Goal: Information Seeking & Learning: Learn about a topic

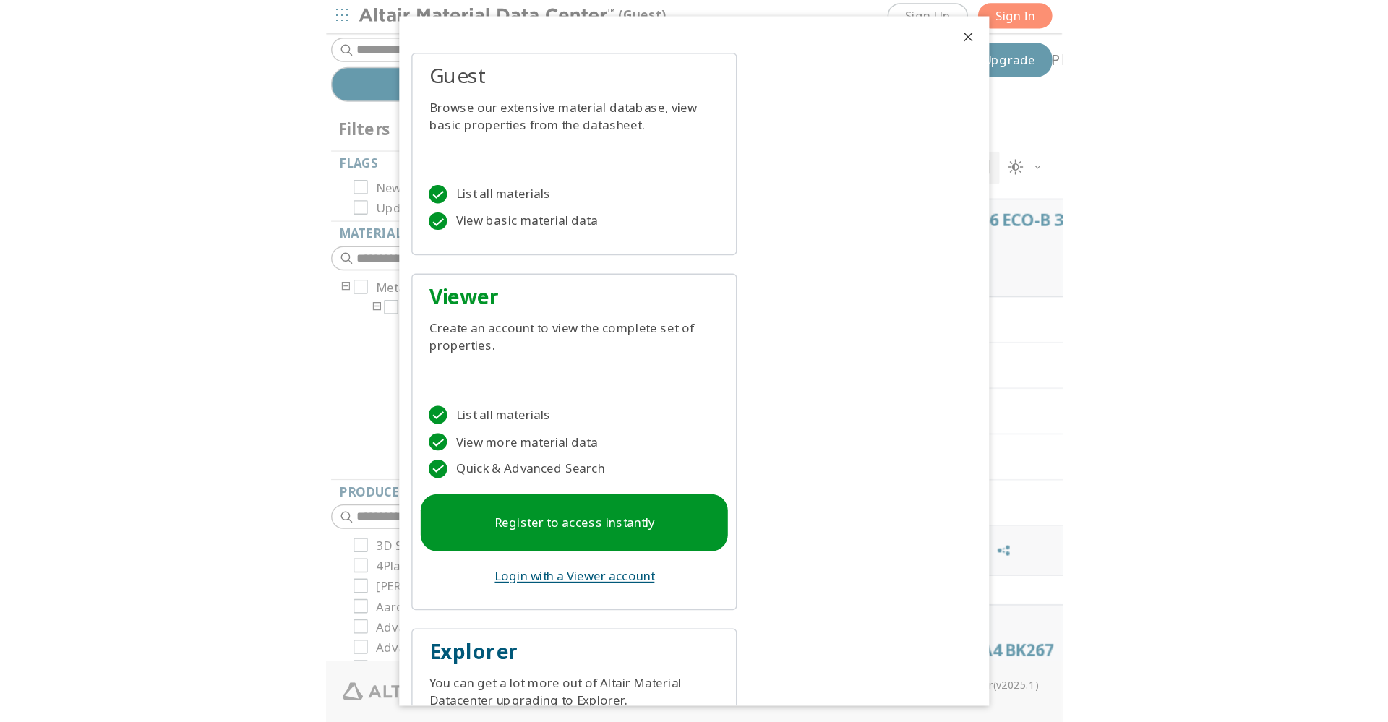
scroll to position [587, 1200]
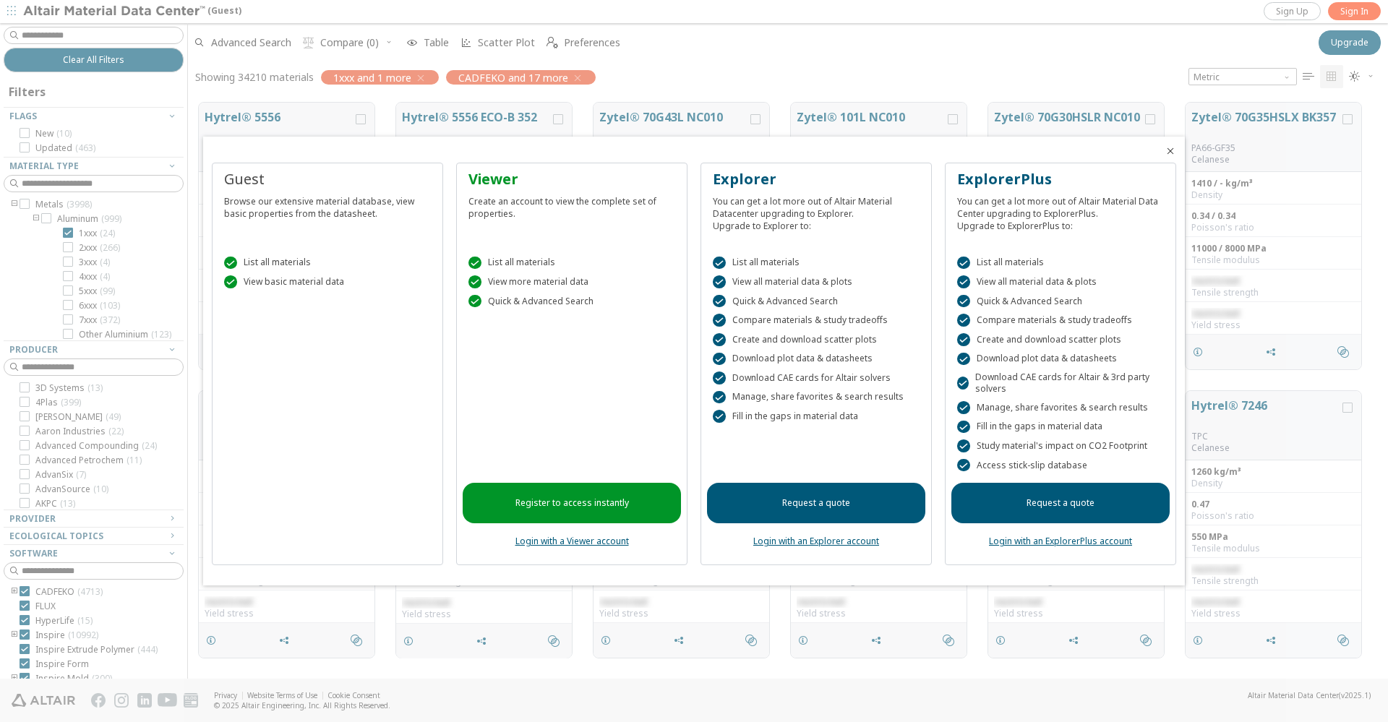
click at [523, 158] on div "Guest Browse our extensive material database, view basic properties from the da…" at bounding box center [694, 370] width 982 height 432
click at [523, 156] on icon "Close" at bounding box center [1171, 151] width 12 height 12
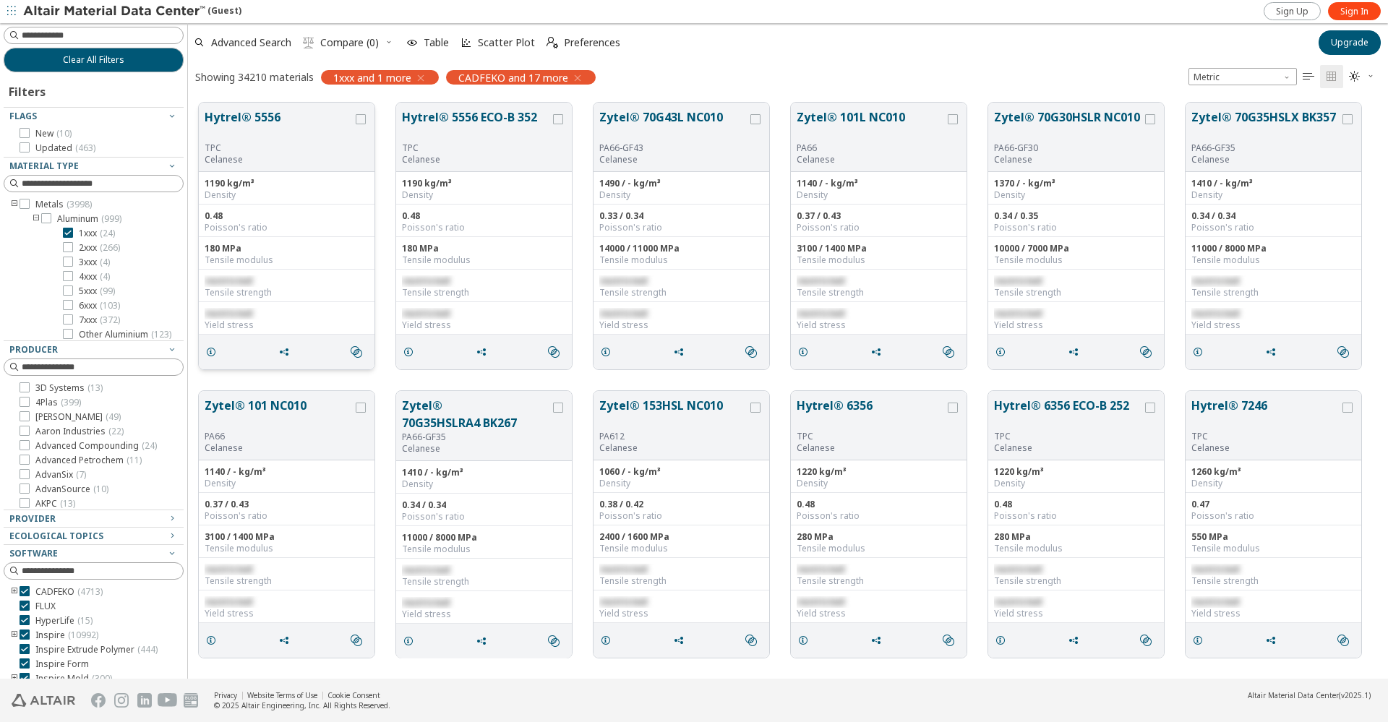
click at [355, 120] on div "grid" at bounding box center [361, 136] width 16 height 57
click at [361, 118] on icon "grid" at bounding box center [361, 119] width 10 height 10
click at [307, 167] on div "Hytrel® 5556 TPC Celanese" at bounding box center [287, 137] width 176 height 69
click at [66, 189] on input at bounding box center [95, 184] width 177 height 16
click at [523, 82] on span "Metric" at bounding box center [1243, 76] width 108 height 17
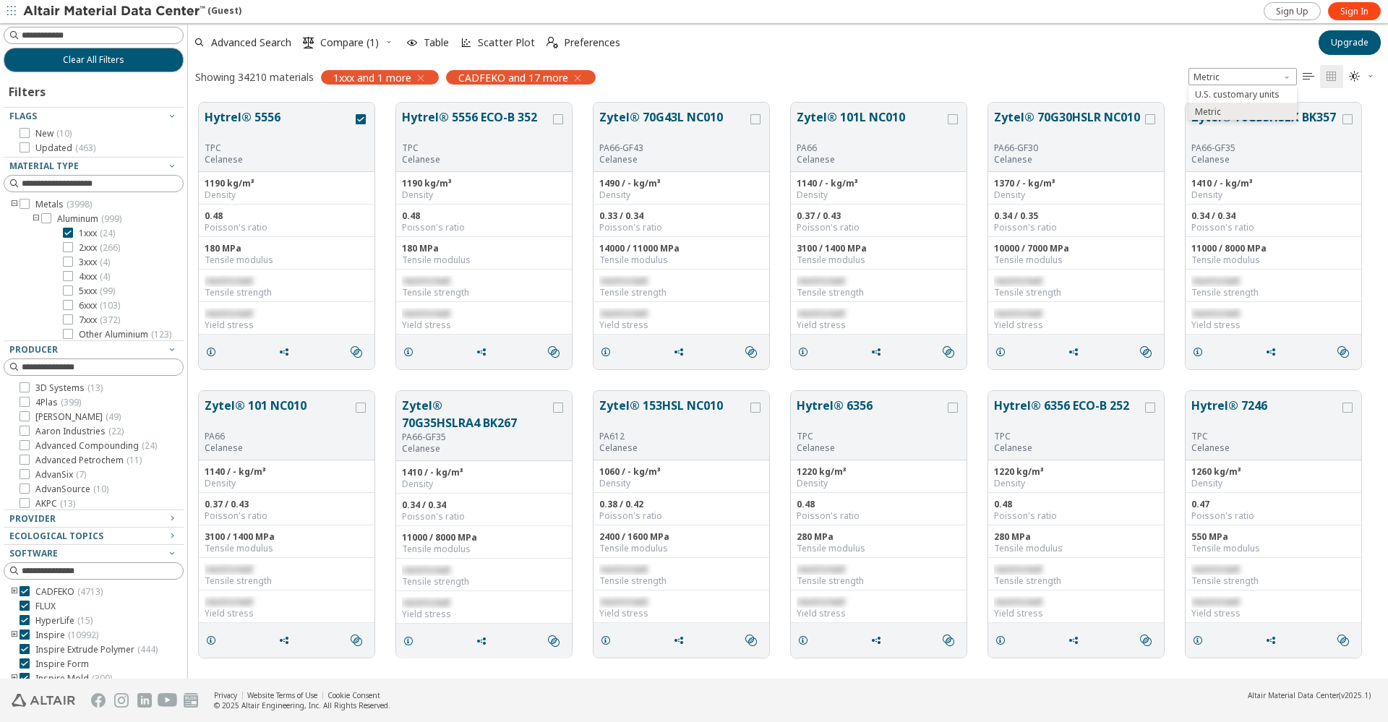
click at [267, 78] on div "Showing 34210 materials" at bounding box center [254, 77] width 119 height 14
click at [523, 73] on icon "button" at bounding box center [1371, 76] width 9 height 9
click at [523, 77] on div "Showing 34210 materials 1xxx and 1 more CADFEKO and 17 more Metric   " at bounding box center [788, 76] width 1200 height 30
